Goal: Information Seeking & Learning: Compare options

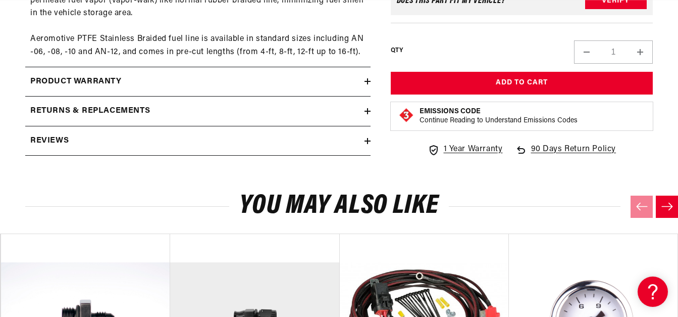
scroll to position [687, 0]
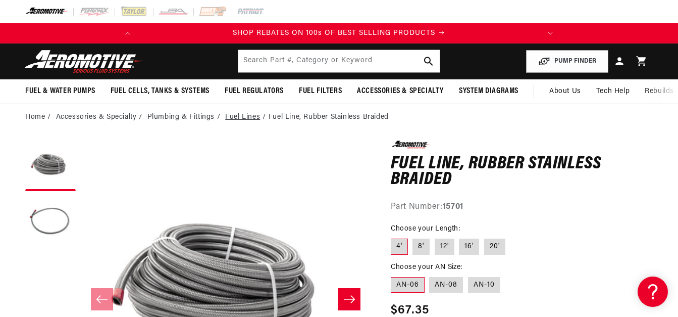
click at [248, 115] on link "Fuel Lines" at bounding box center [242, 117] width 35 height 11
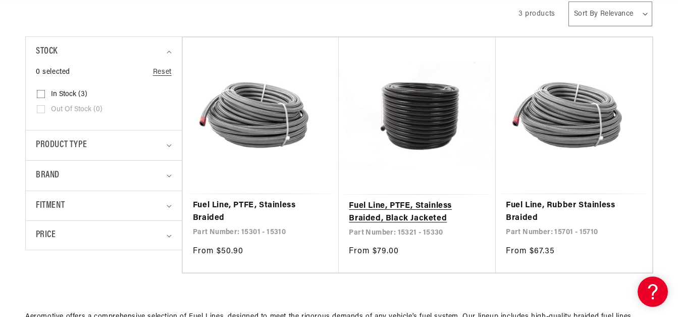
scroll to position [0, 399]
click at [420, 199] on link "Fuel Line, PTFE, Stainless Braided, Black Jacketed" at bounding box center [417, 212] width 137 height 26
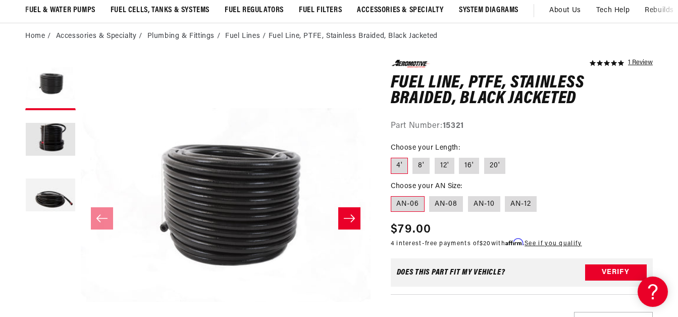
scroll to position [0, 399]
click at [344, 215] on icon "Slide right" at bounding box center [349, 218] width 12 height 10
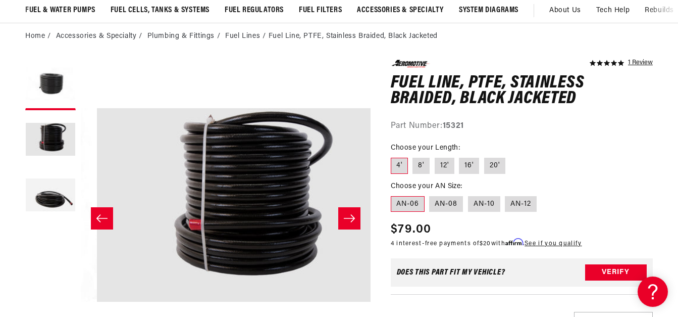
scroll to position [0, 290]
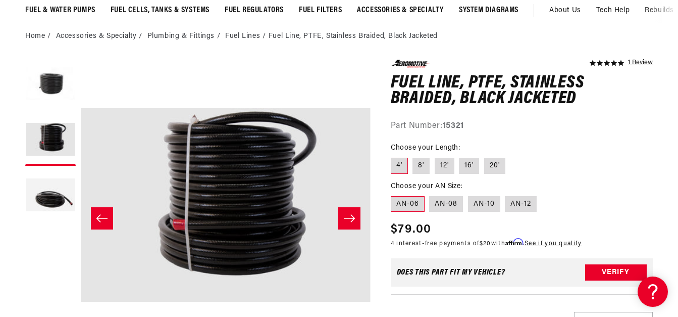
click at [344, 215] on icon "Slide right" at bounding box center [349, 218] width 12 height 10
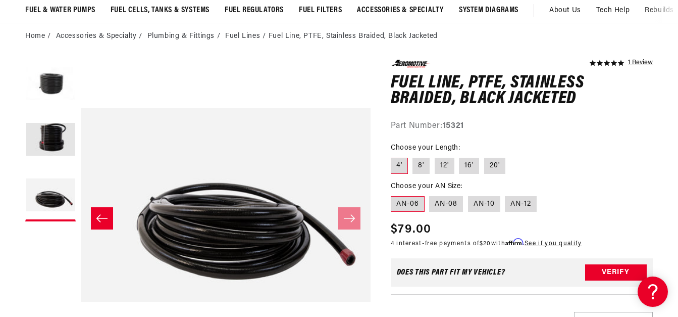
scroll to position [0, 0]
click at [446, 167] on label "12'" at bounding box center [445, 166] width 20 height 16
click at [435, 156] on input "12'" at bounding box center [435, 156] width 1 height 1
radio input "true"
click at [498, 162] on label "20'" at bounding box center [494, 166] width 21 height 16
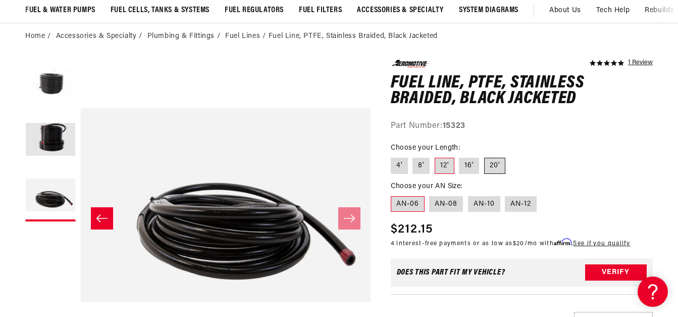
click at [485, 156] on input "20'" at bounding box center [484, 156] width 1 height 1
radio input "true"
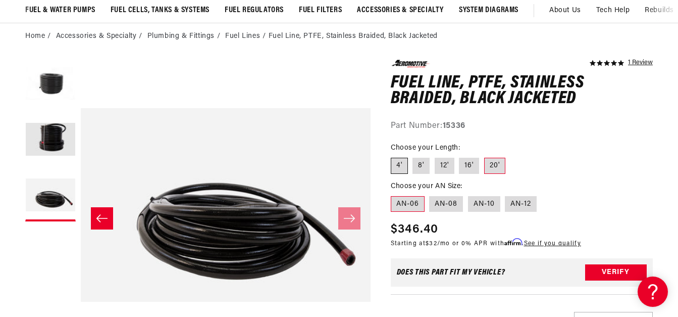
click at [398, 165] on label "4'" at bounding box center [399, 166] width 17 height 16
click at [394, 156] on input "4'" at bounding box center [393, 156] width 1 height 1
radio input "true"
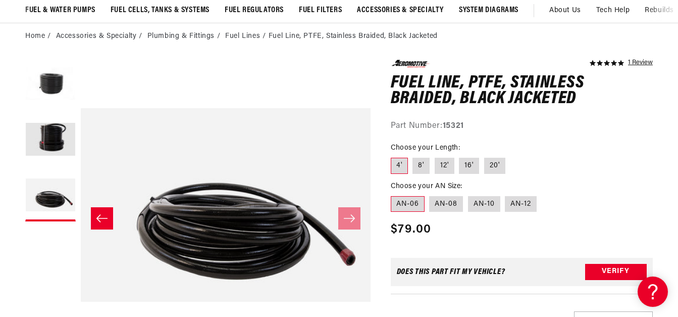
scroll to position [0, 399]
click at [415, 164] on label "8'" at bounding box center [421, 166] width 17 height 16
click at [414, 156] on input "8'" at bounding box center [413, 156] width 1 height 1
radio input "true"
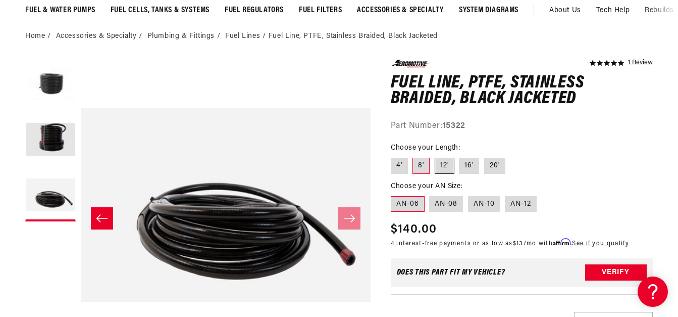
scroll to position [0, 201]
click at [442, 165] on label "12'" at bounding box center [445, 166] width 20 height 16
click at [435, 156] on input "12'" at bounding box center [435, 156] width 1 height 1
radio input "true"
